Goal: Information Seeking & Learning: Learn about a topic

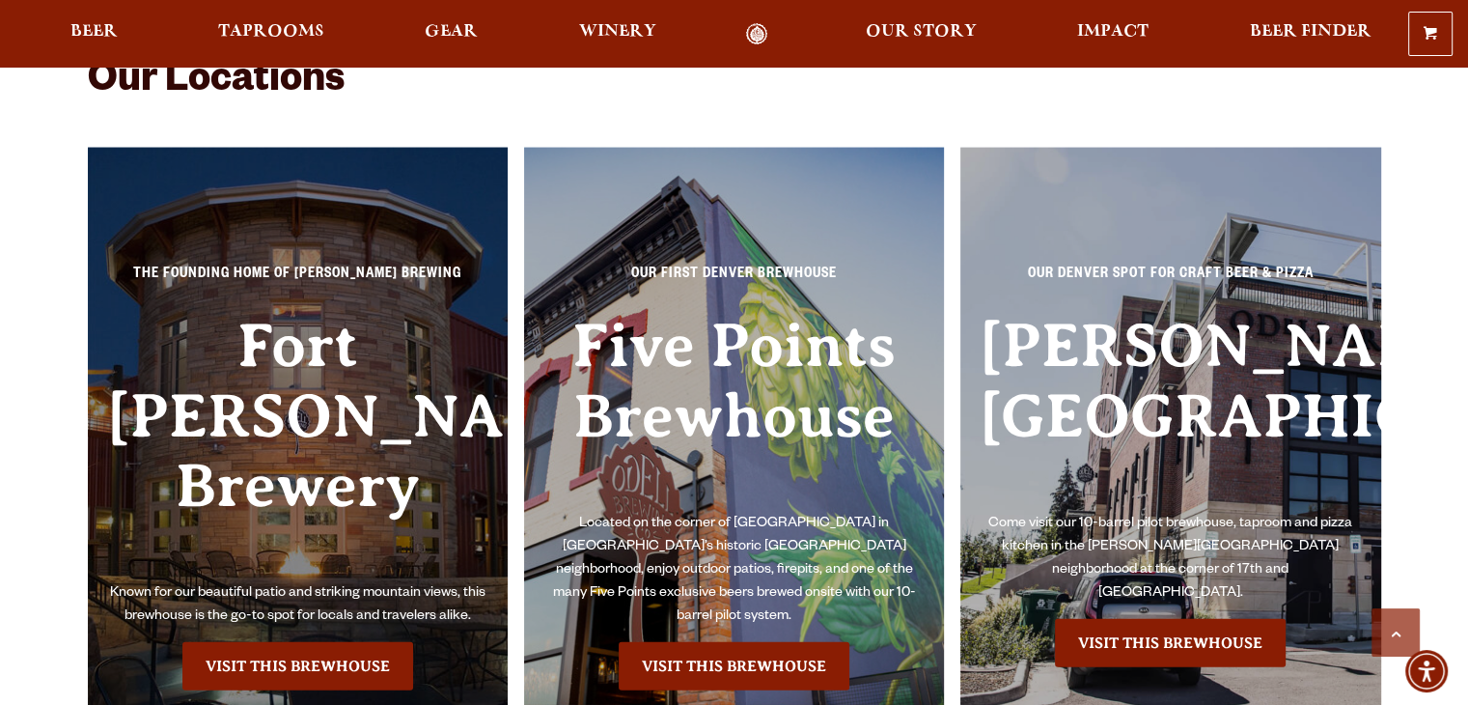
scroll to position [4247, 0]
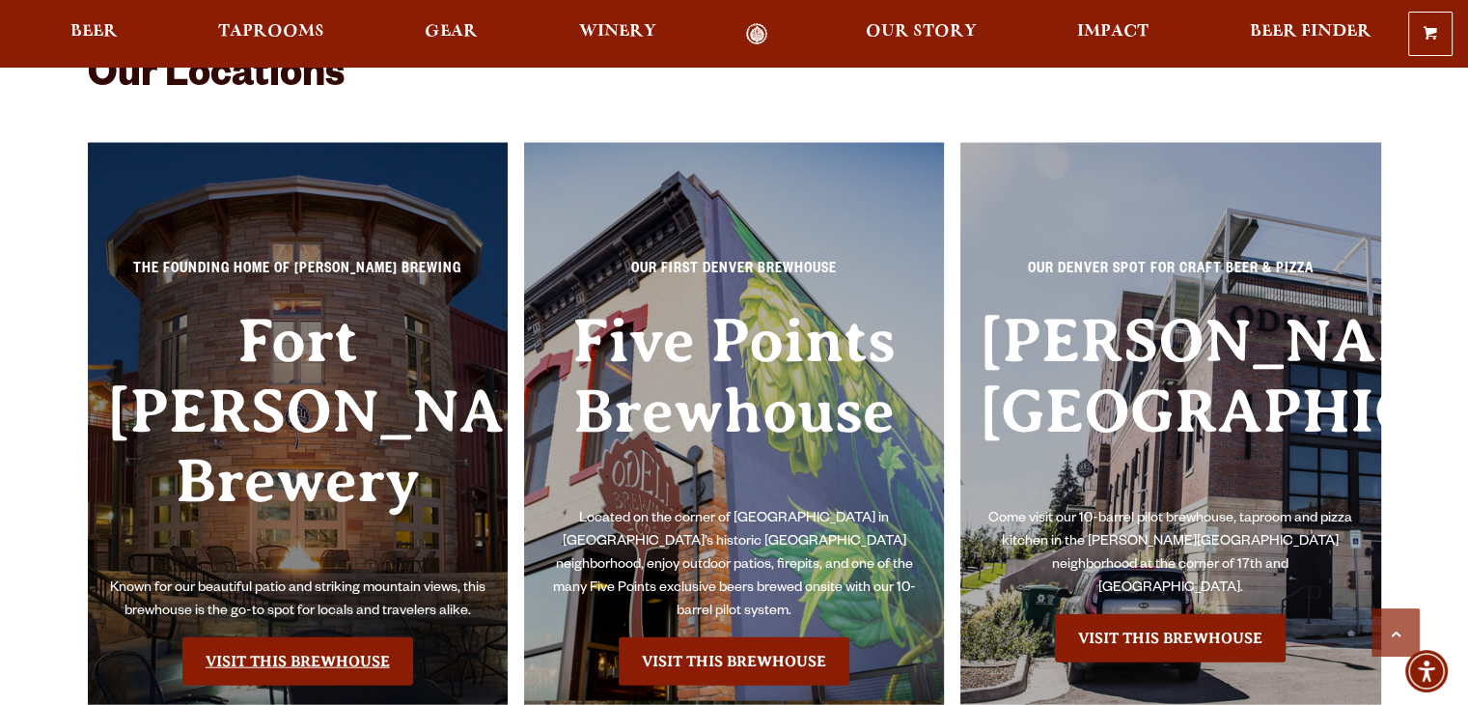
click at [260, 637] on link "Visit this Brewhouse" at bounding box center [297, 661] width 231 height 48
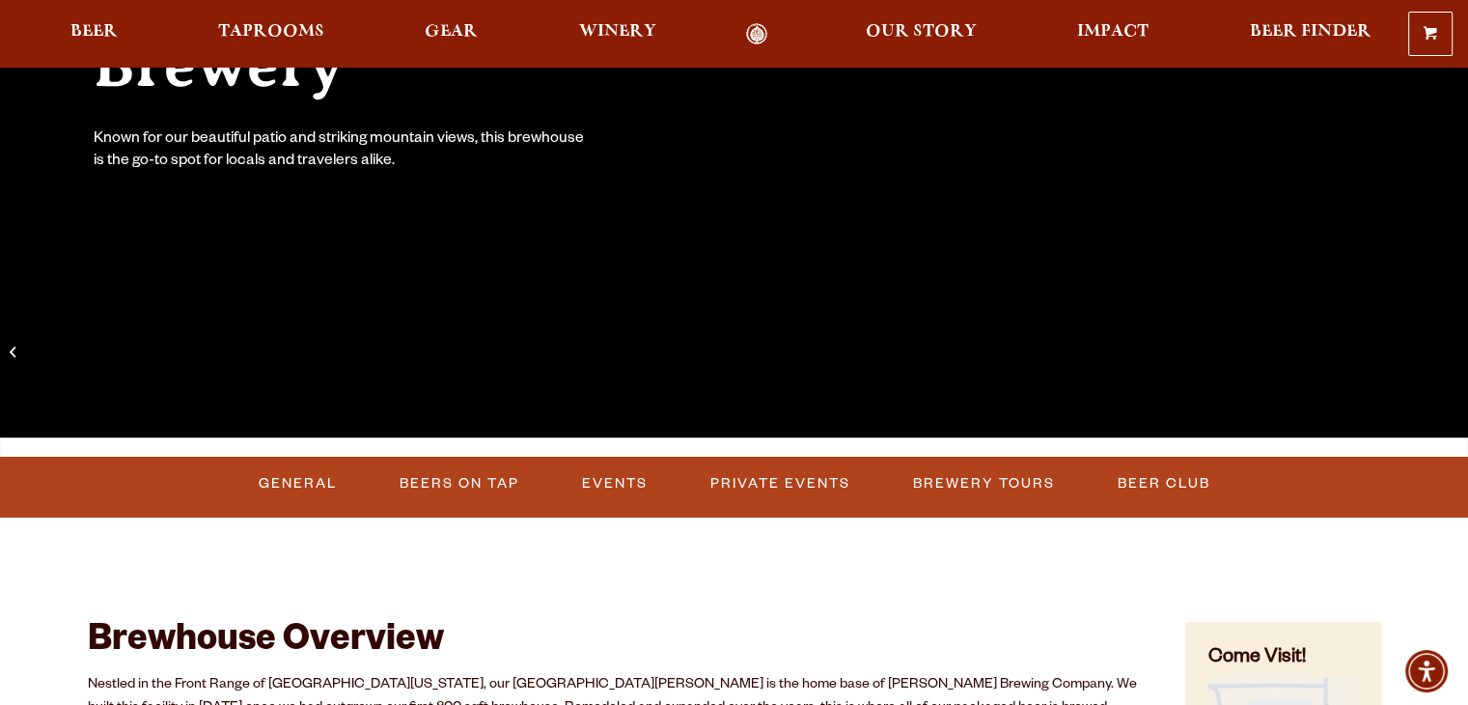
scroll to position [450, 0]
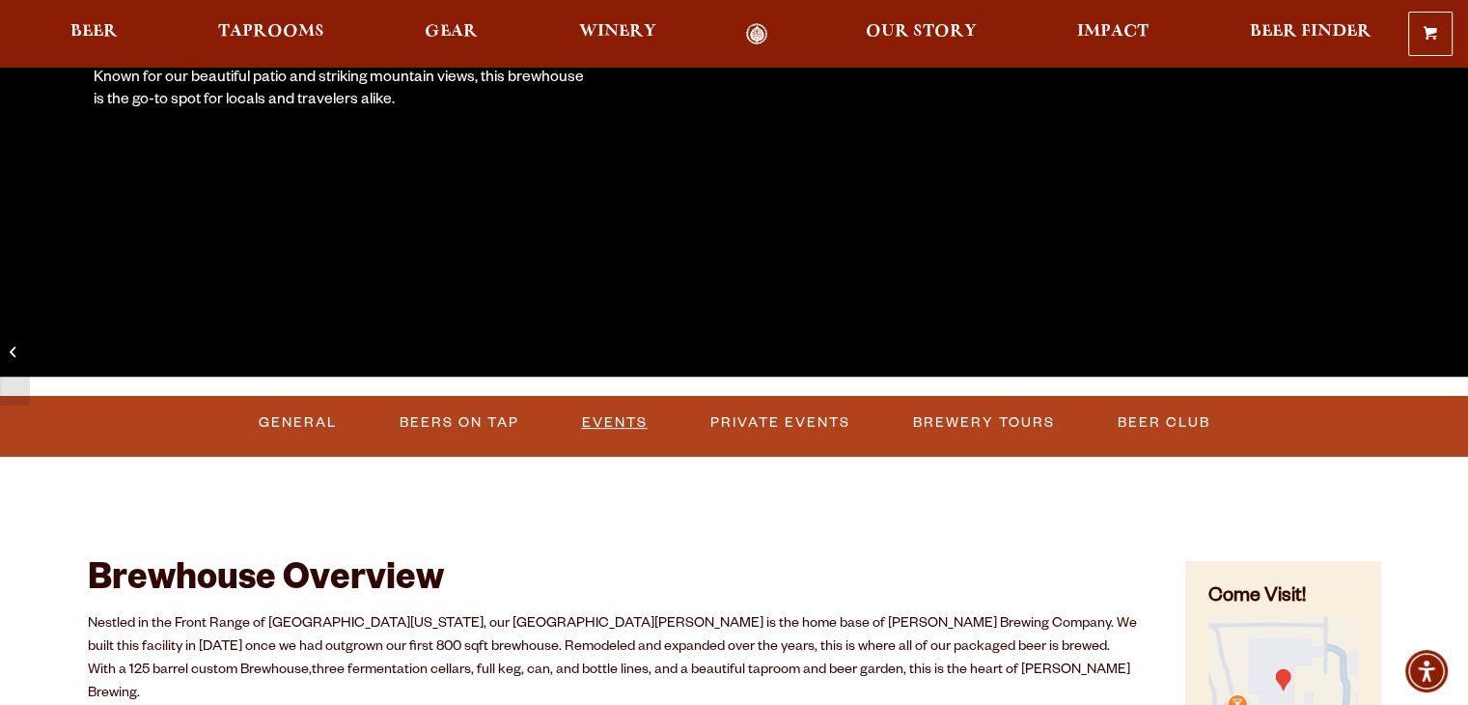
click at [606, 417] on link "Events" at bounding box center [614, 423] width 81 height 44
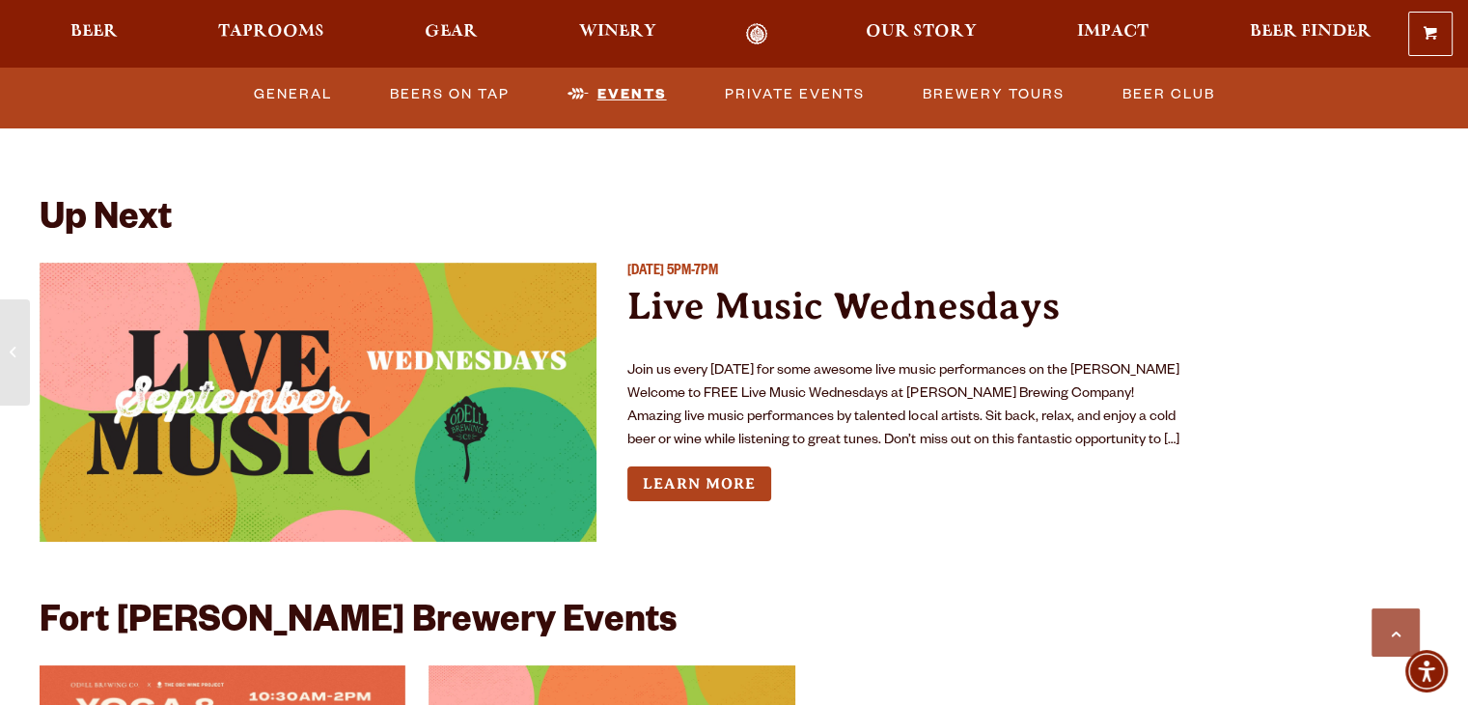
scroll to position [6976, 0]
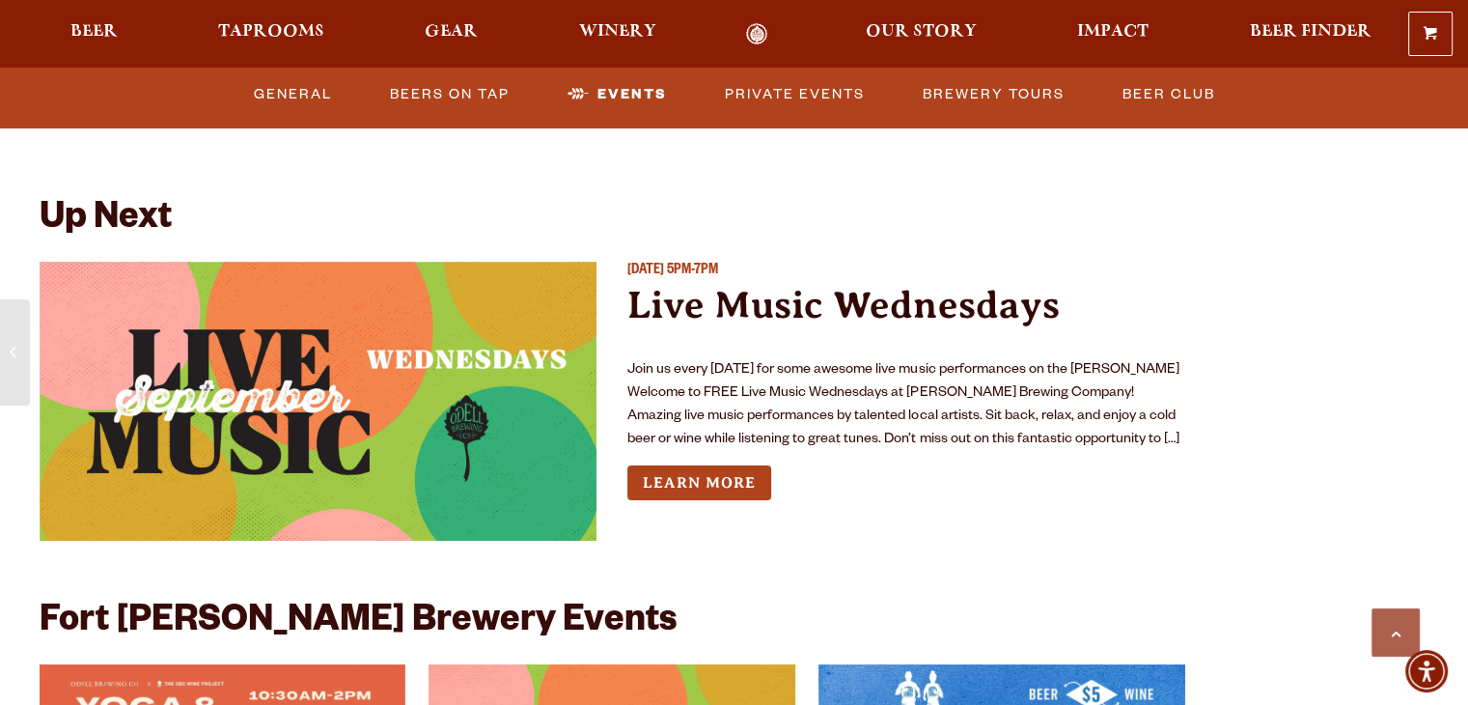
click at [387, 403] on img "View event details" at bounding box center [319, 401] width 558 height 279
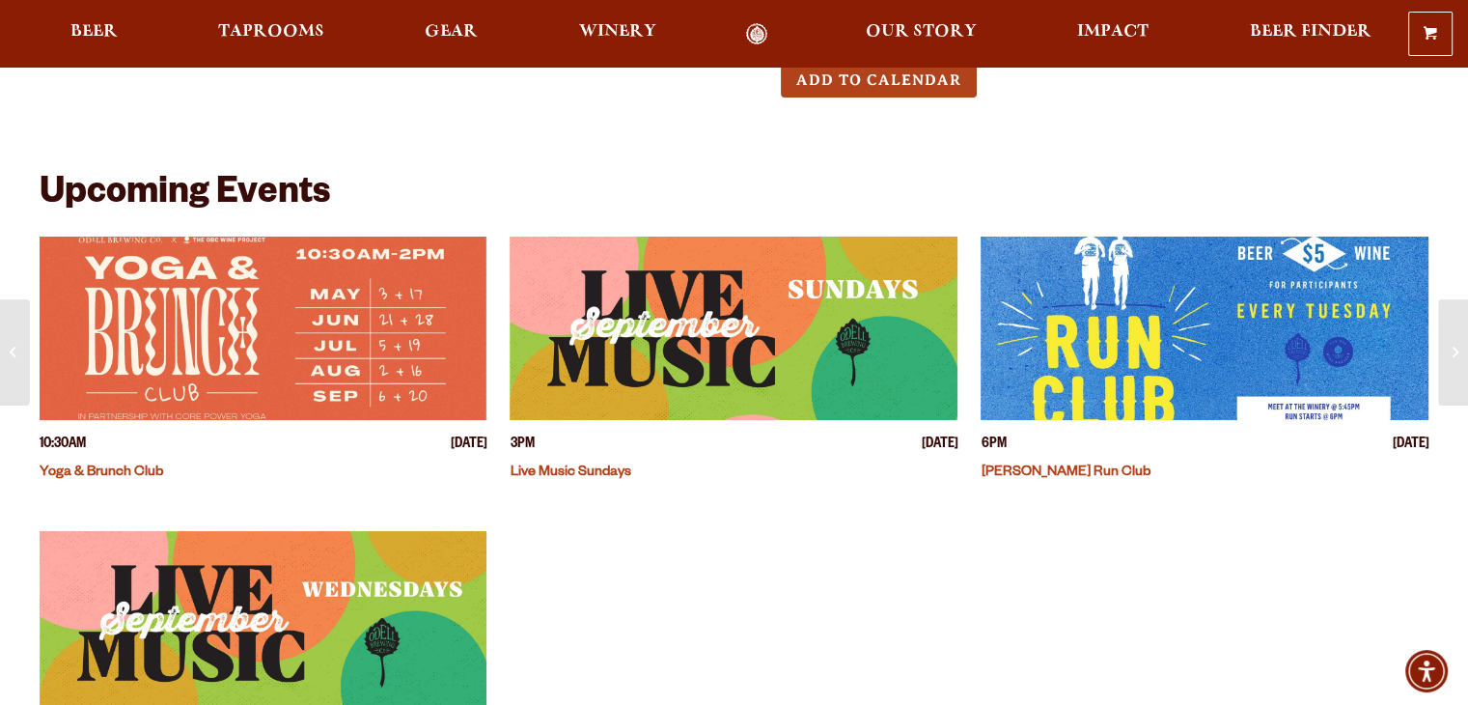
scroll to position [450, 0]
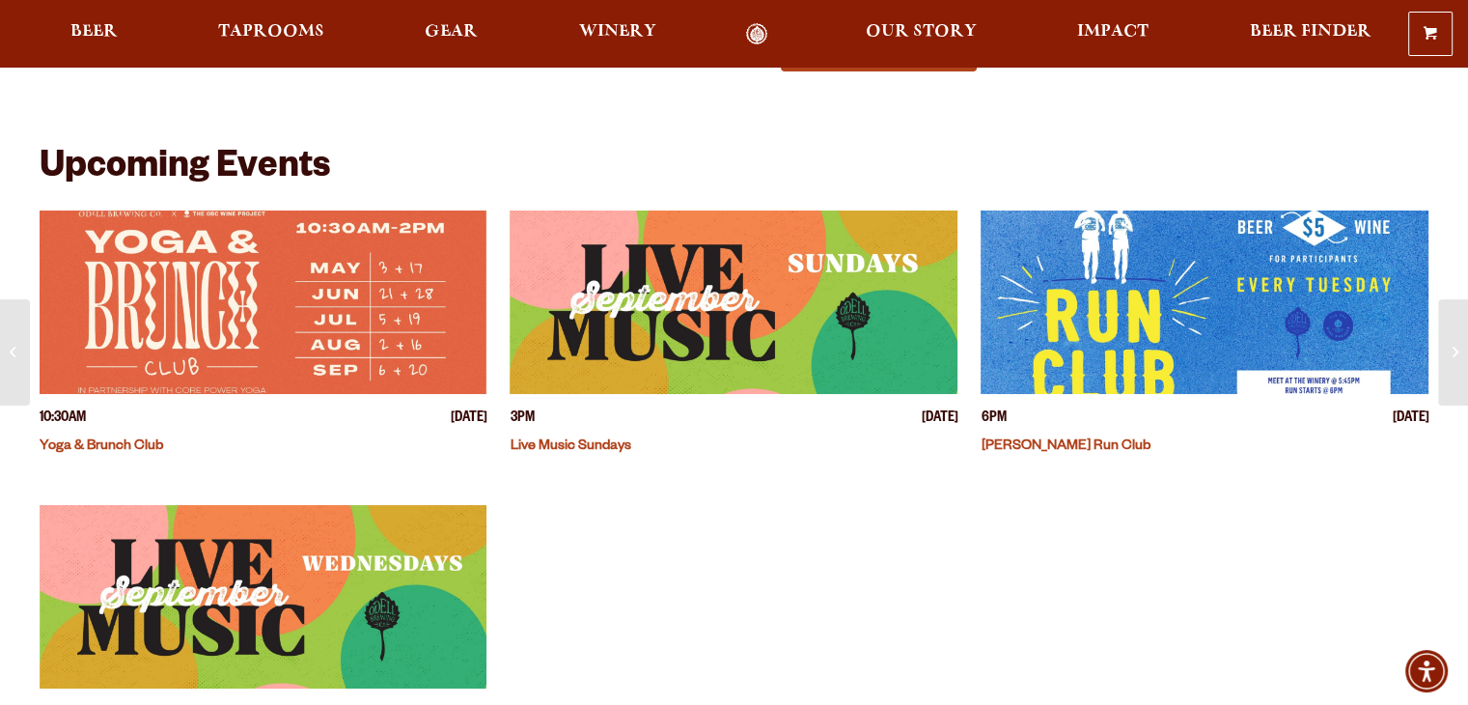
click at [273, 538] on img "View event details" at bounding box center [264, 596] width 448 height 183
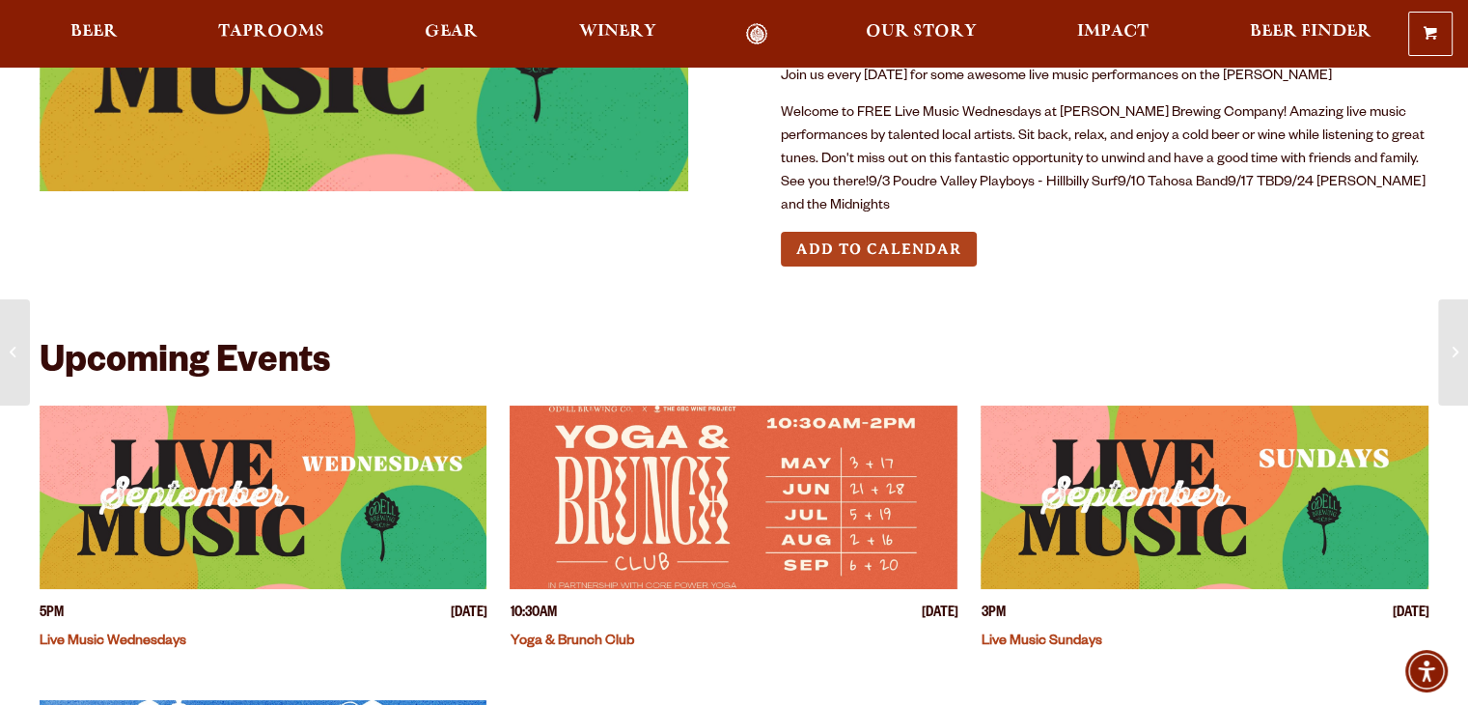
scroll to position [257, 0]
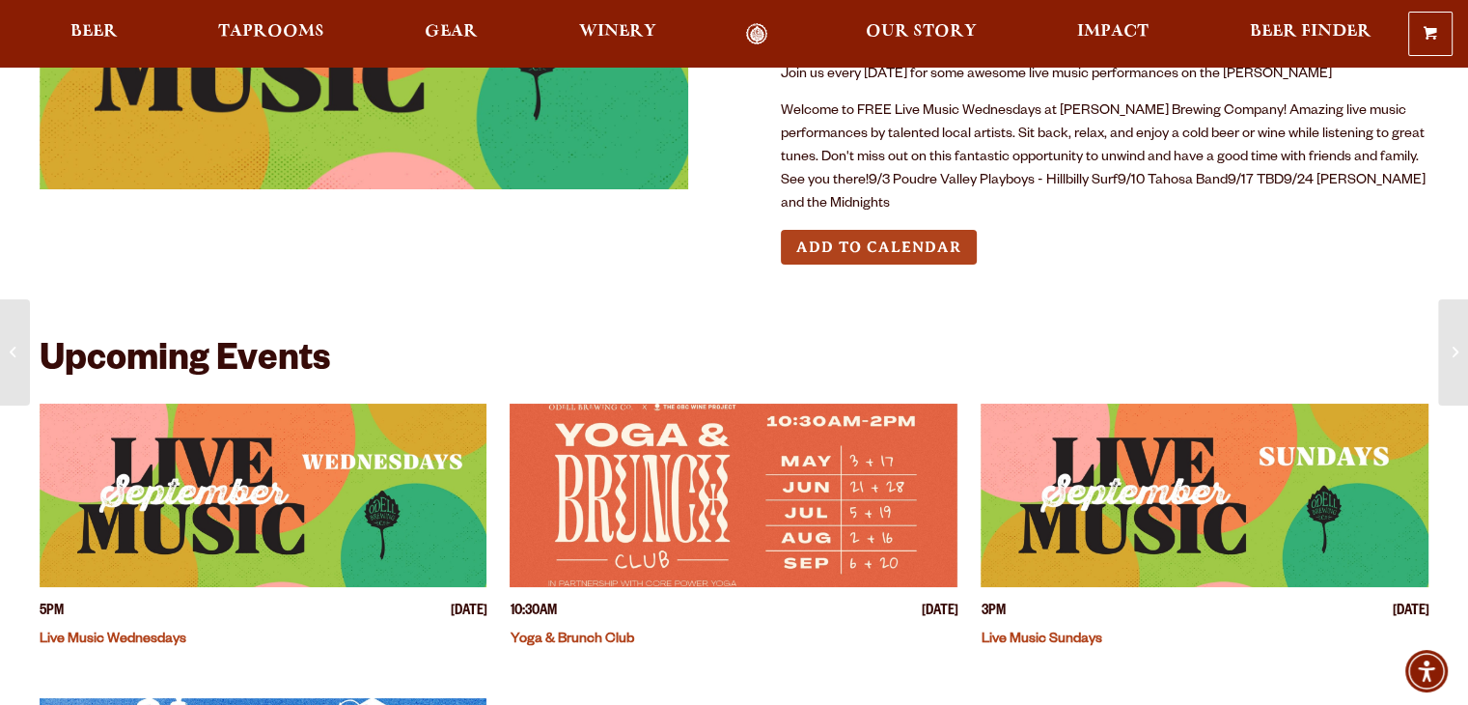
click at [338, 475] on img "View event details" at bounding box center [264, 495] width 448 height 183
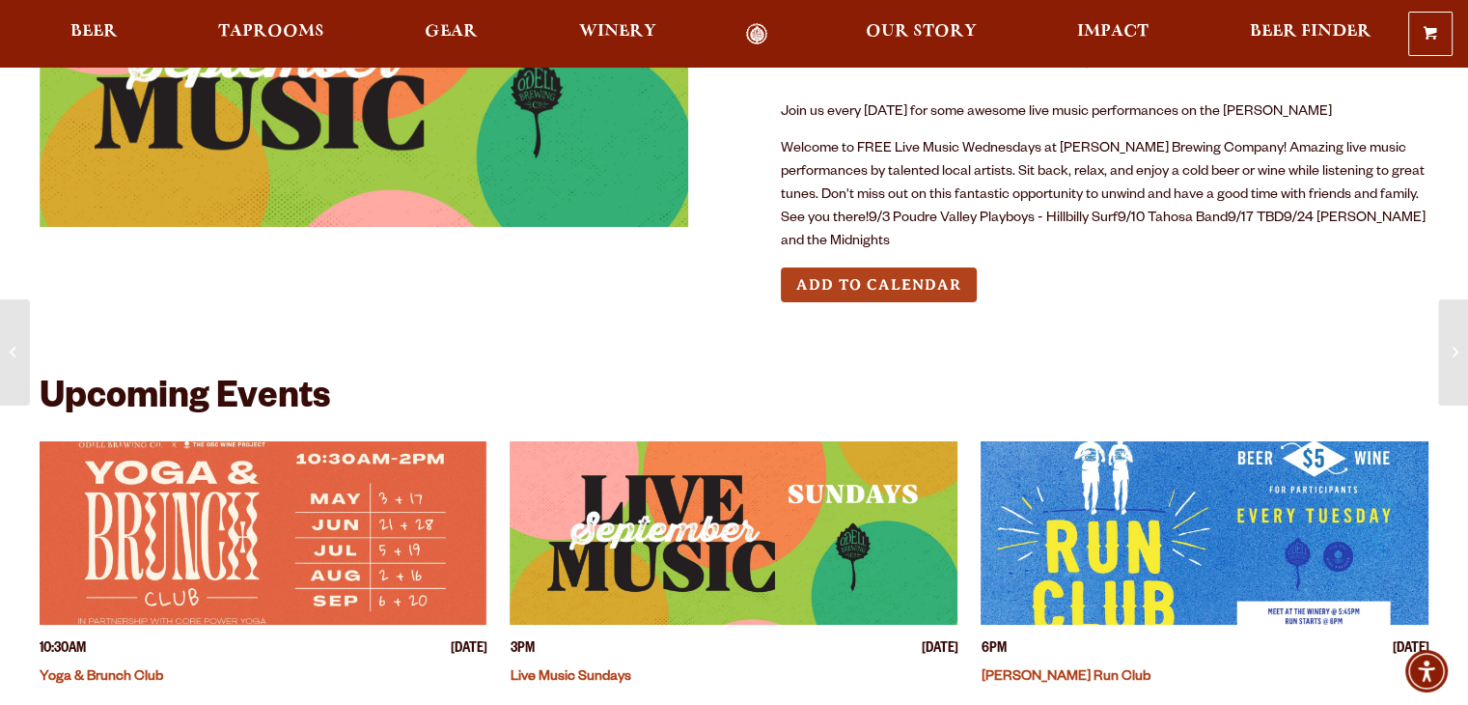
scroll to position [225, 0]
